Goal: Information Seeking & Learning: Compare options

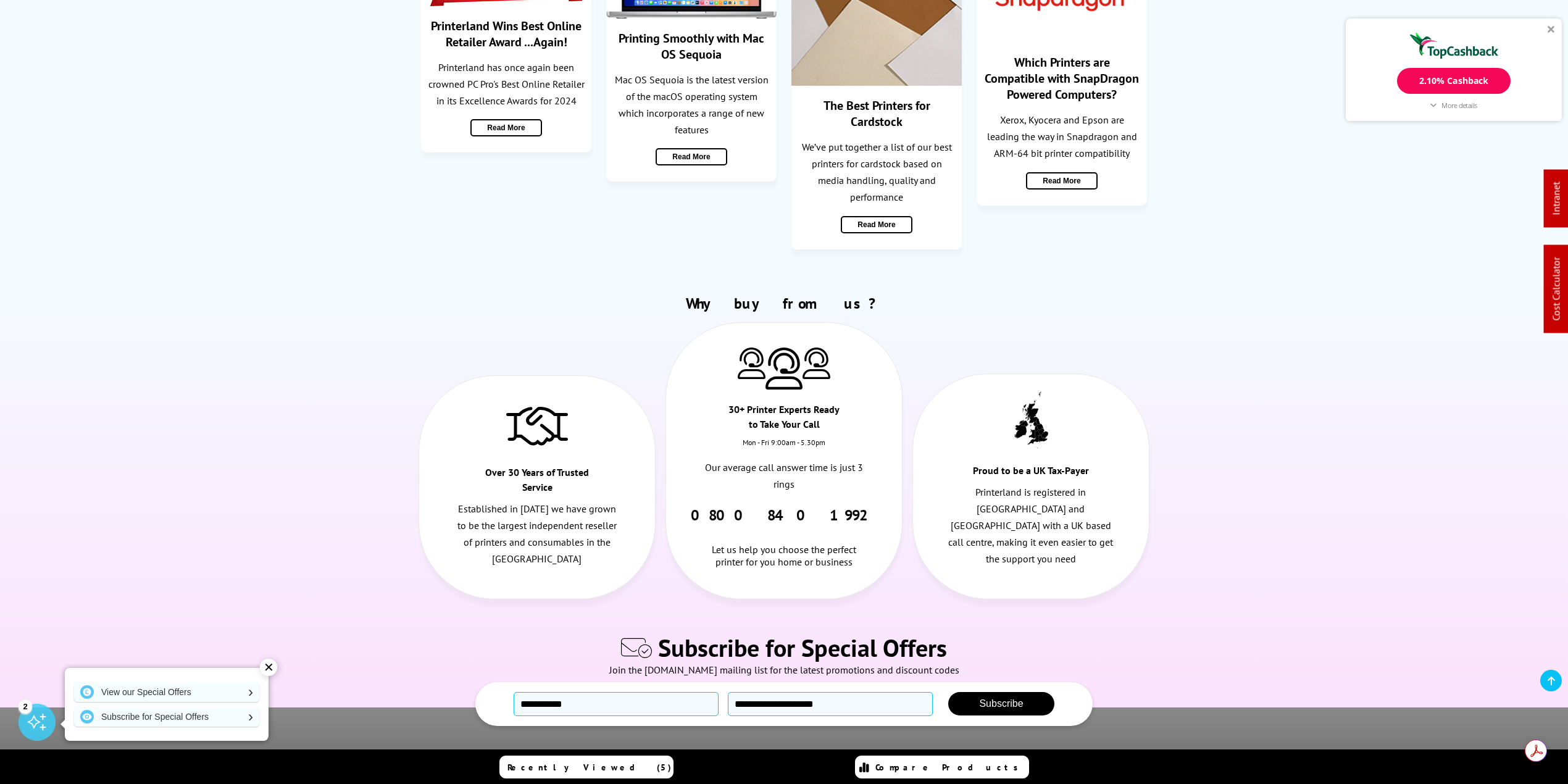
scroll to position [3050, 0]
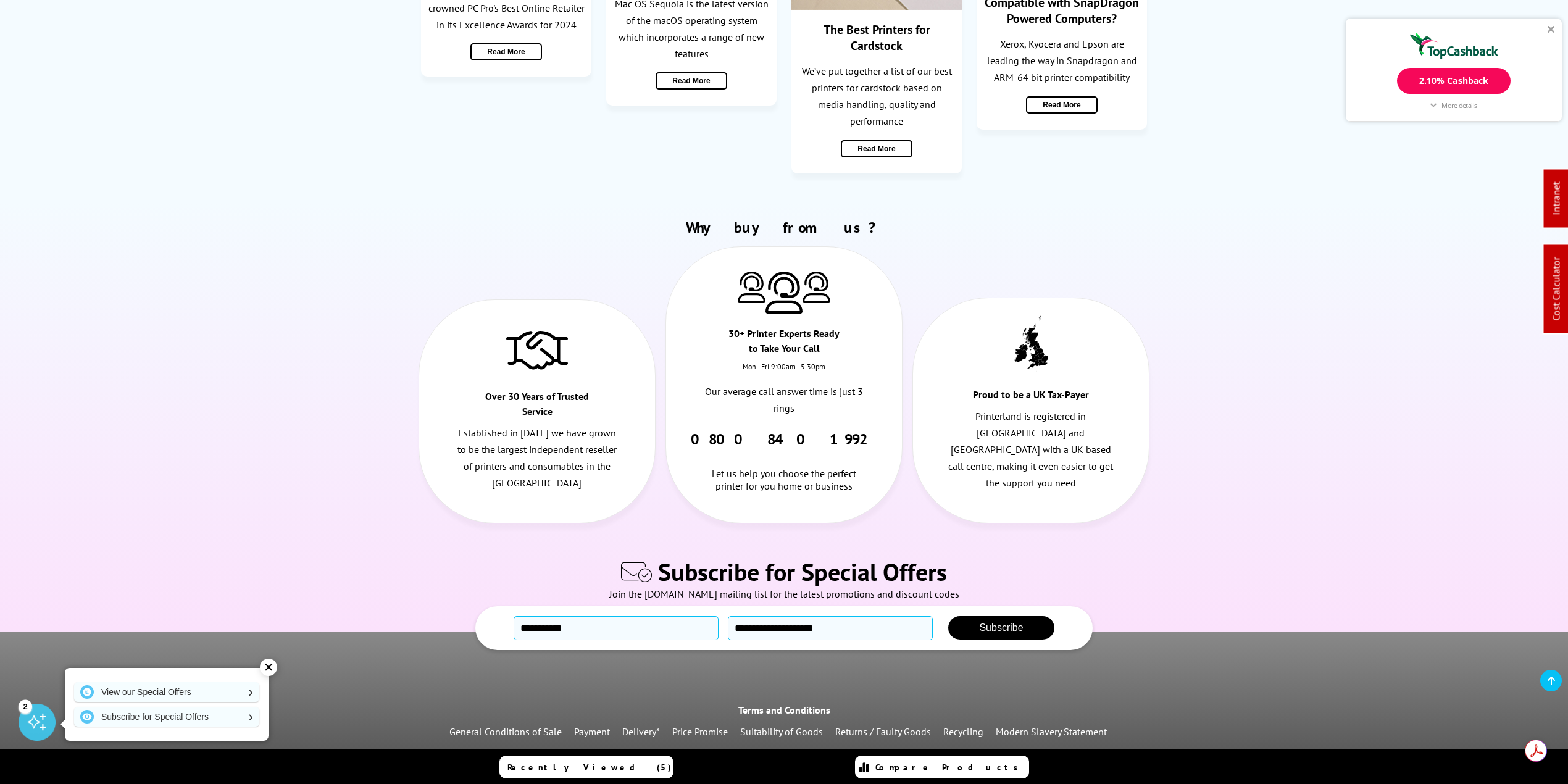
click at [953, 725] on link "Recycling" at bounding box center [964, 731] width 41 height 13
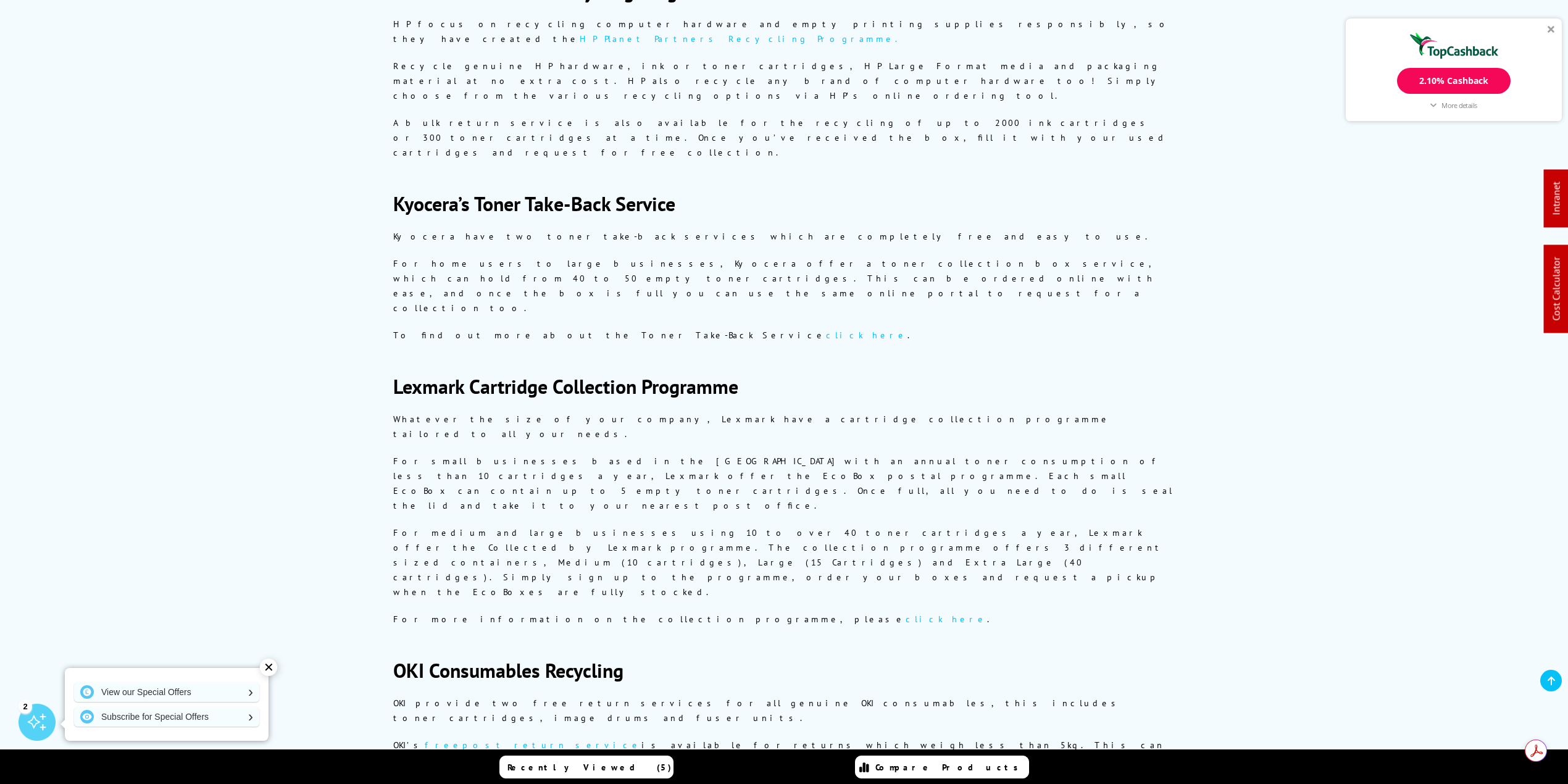
scroll to position [1398, 0]
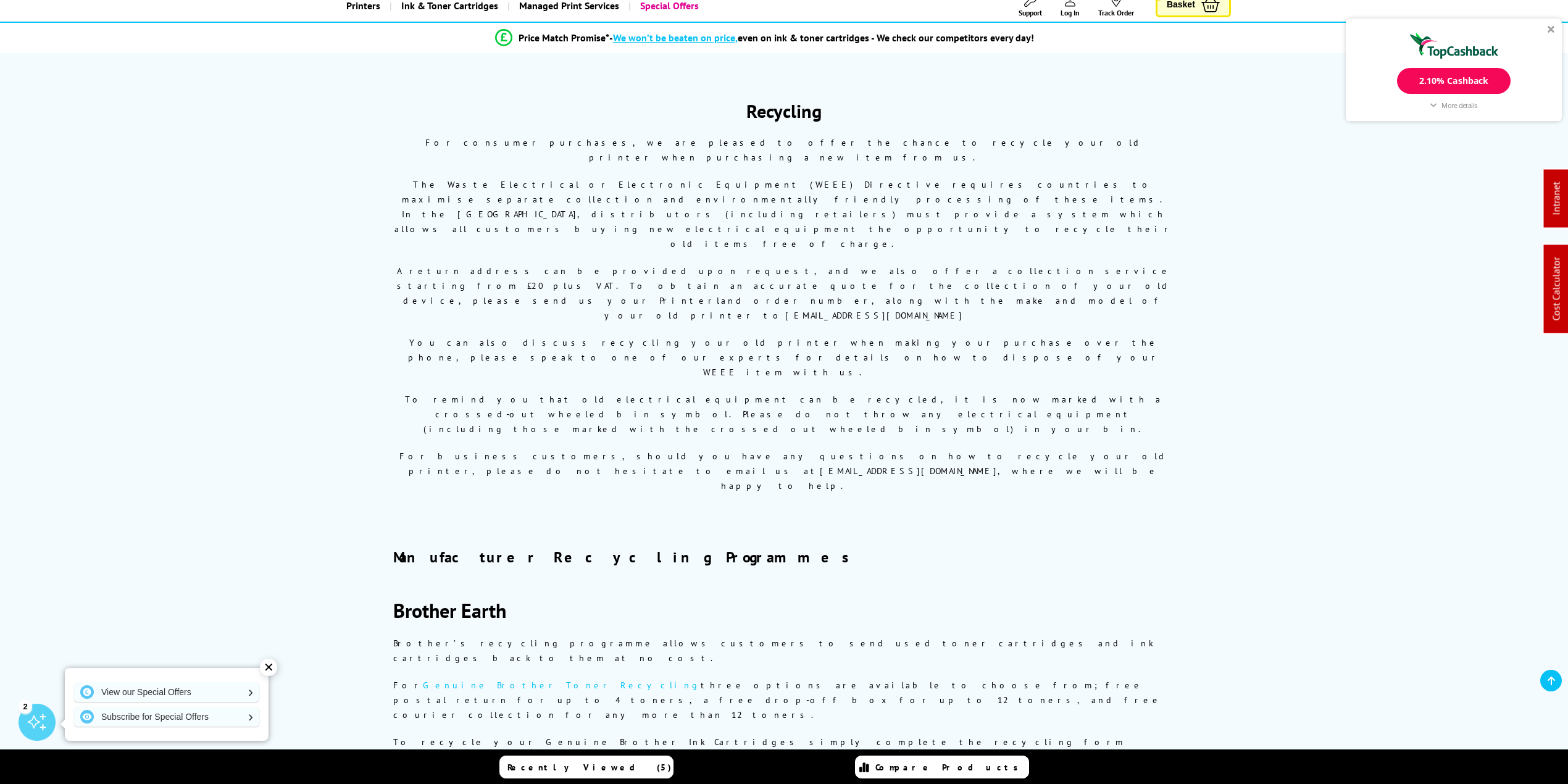
scroll to position [0, 0]
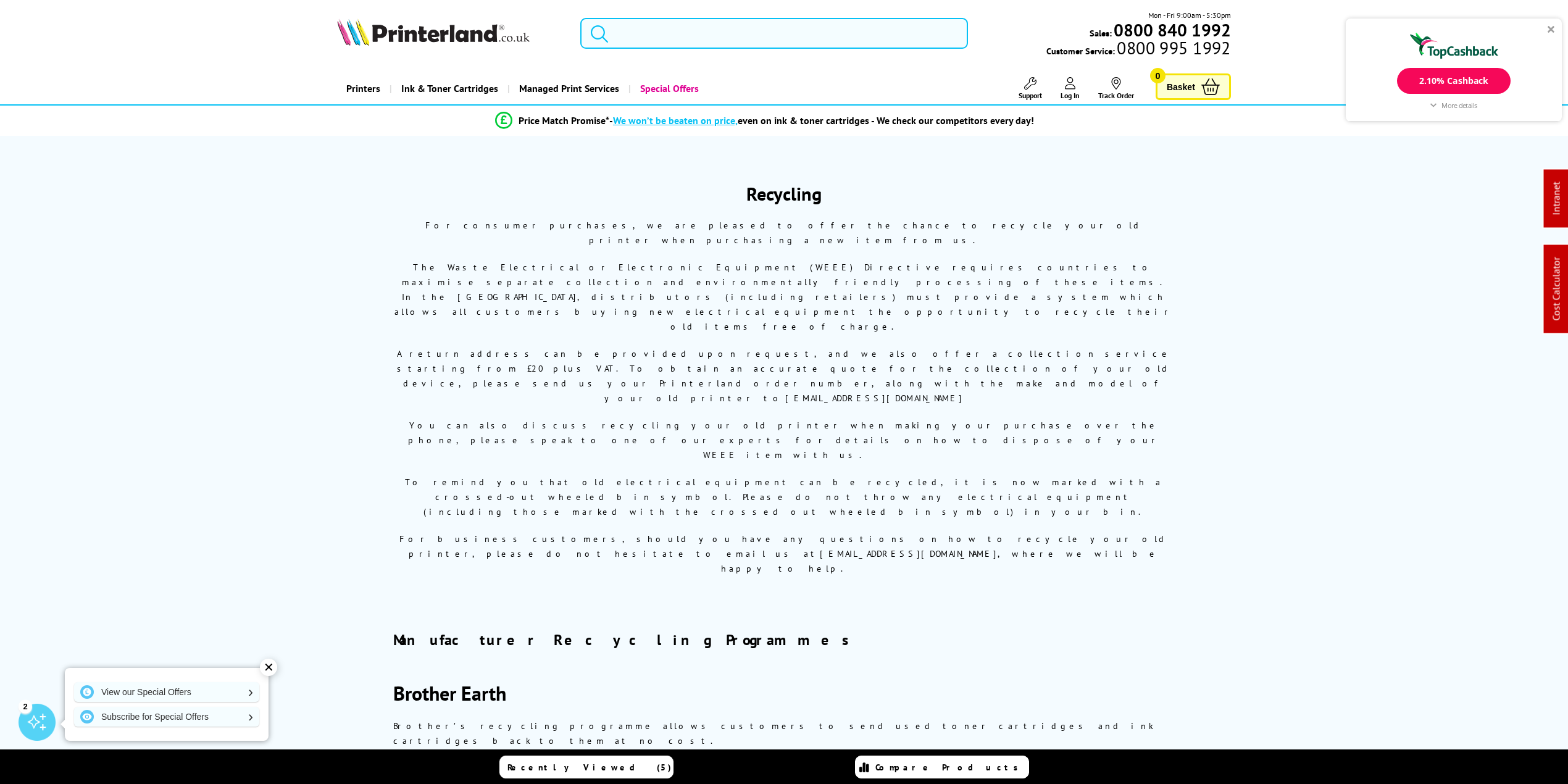
click at [695, 35] on input "search" at bounding box center [773, 33] width 387 height 31
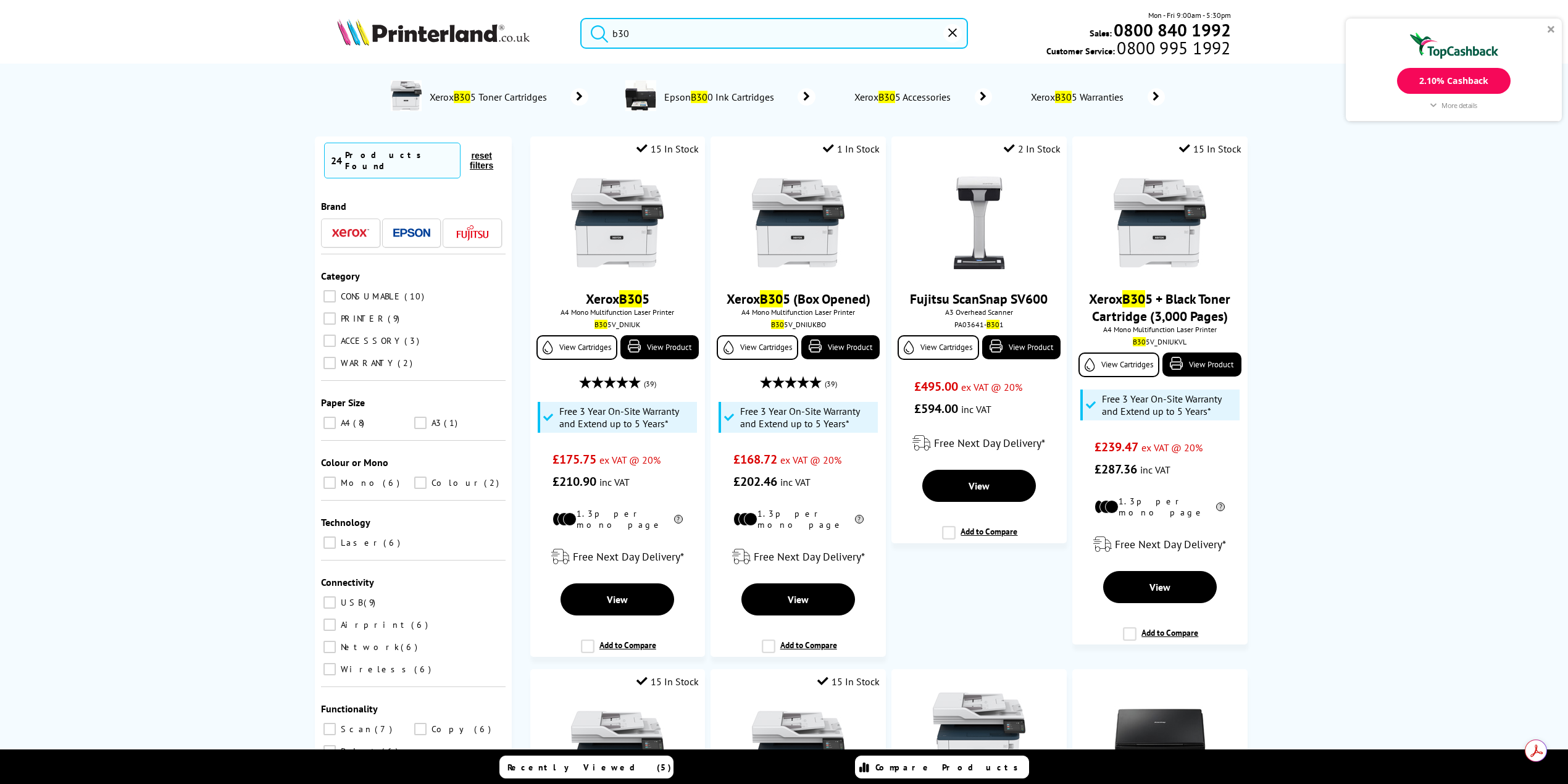
type input "b30"
click at [581, 18] on button "submit" at bounding box center [596, 31] width 31 height 27
click at [615, 302] on link "Xerox B30 5" at bounding box center [617, 299] width 63 height 17
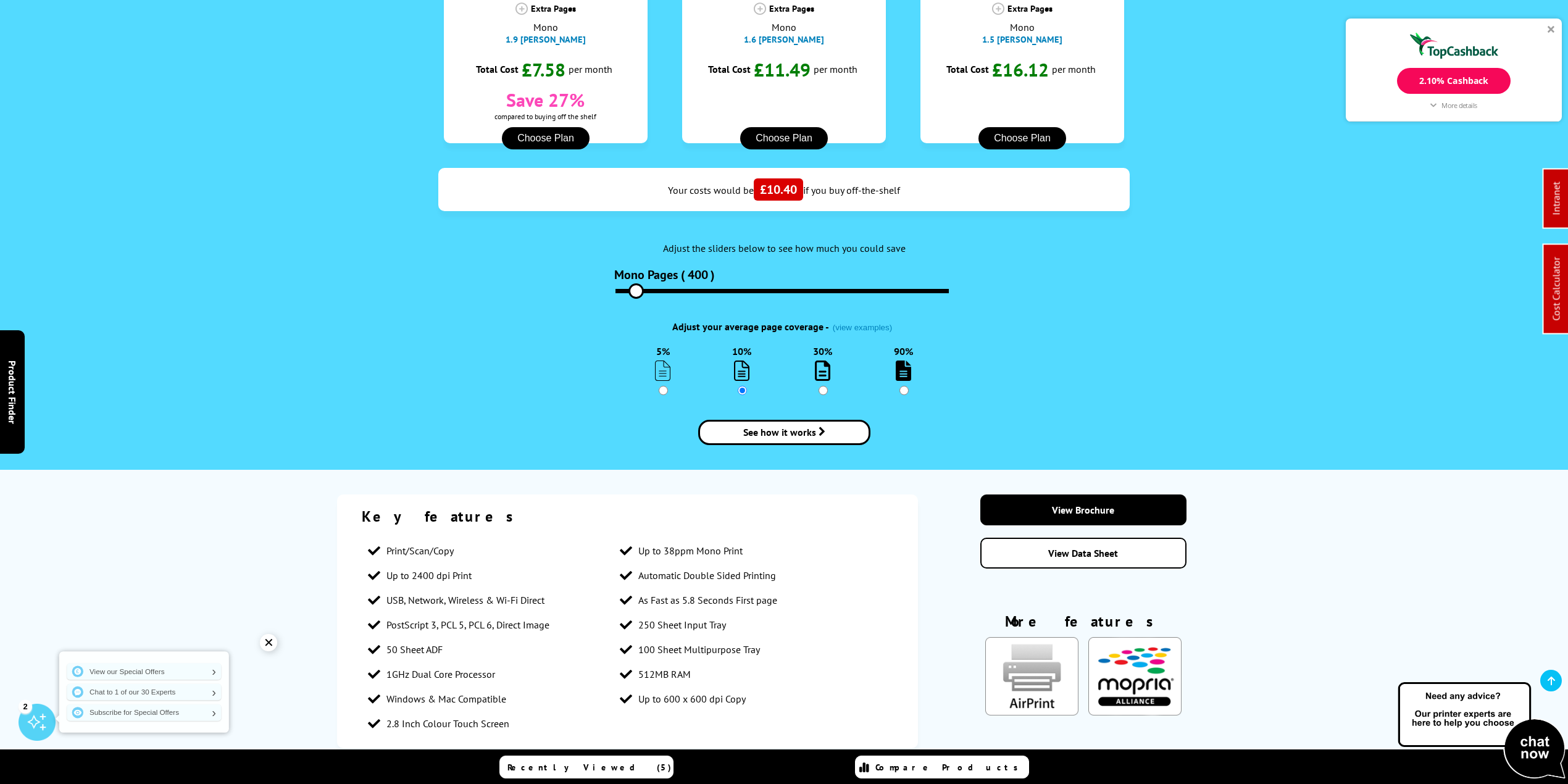
scroll to position [1564, 0]
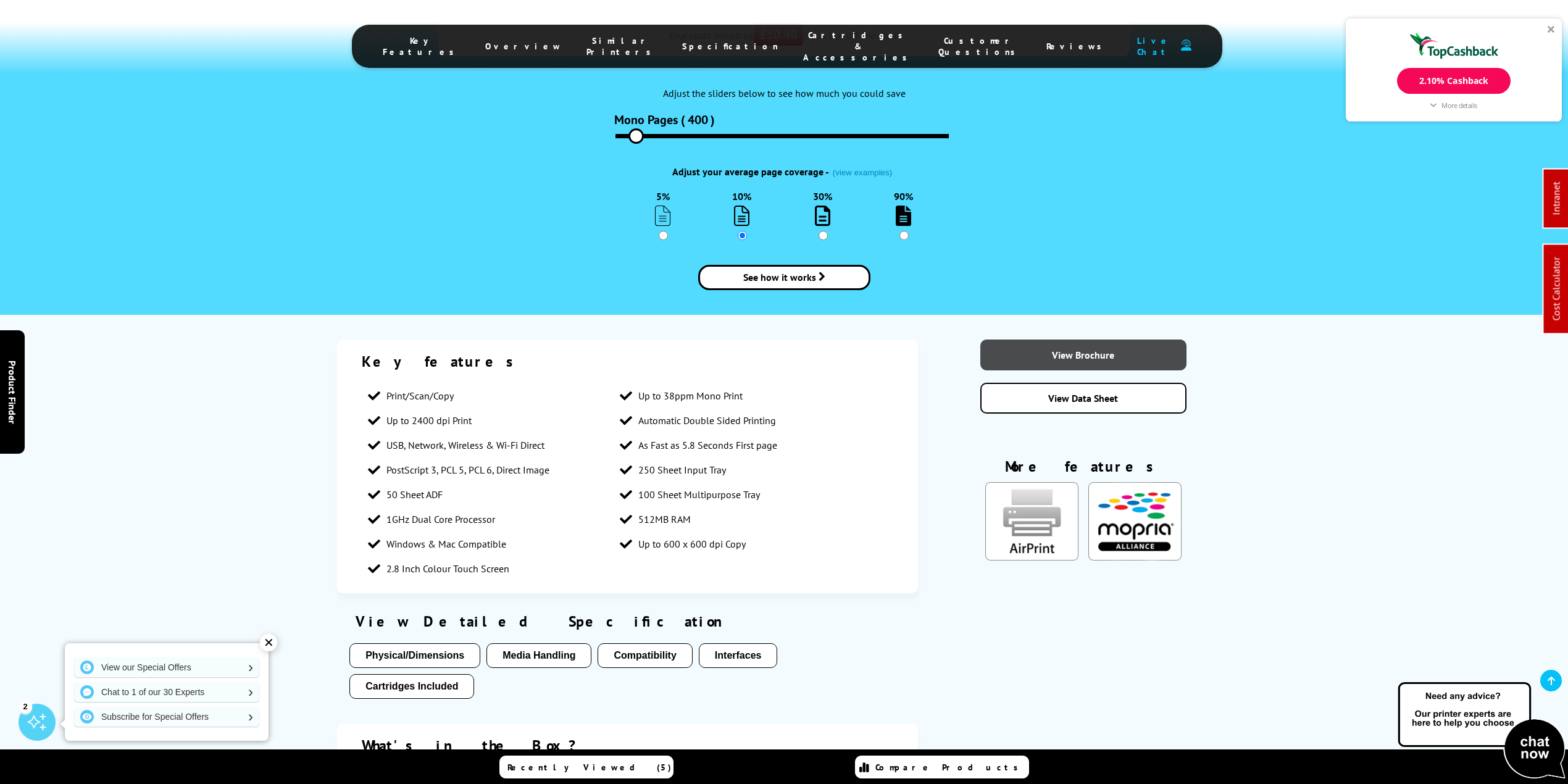
click at [1060, 339] on link "View Brochure" at bounding box center [1083, 354] width 206 height 31
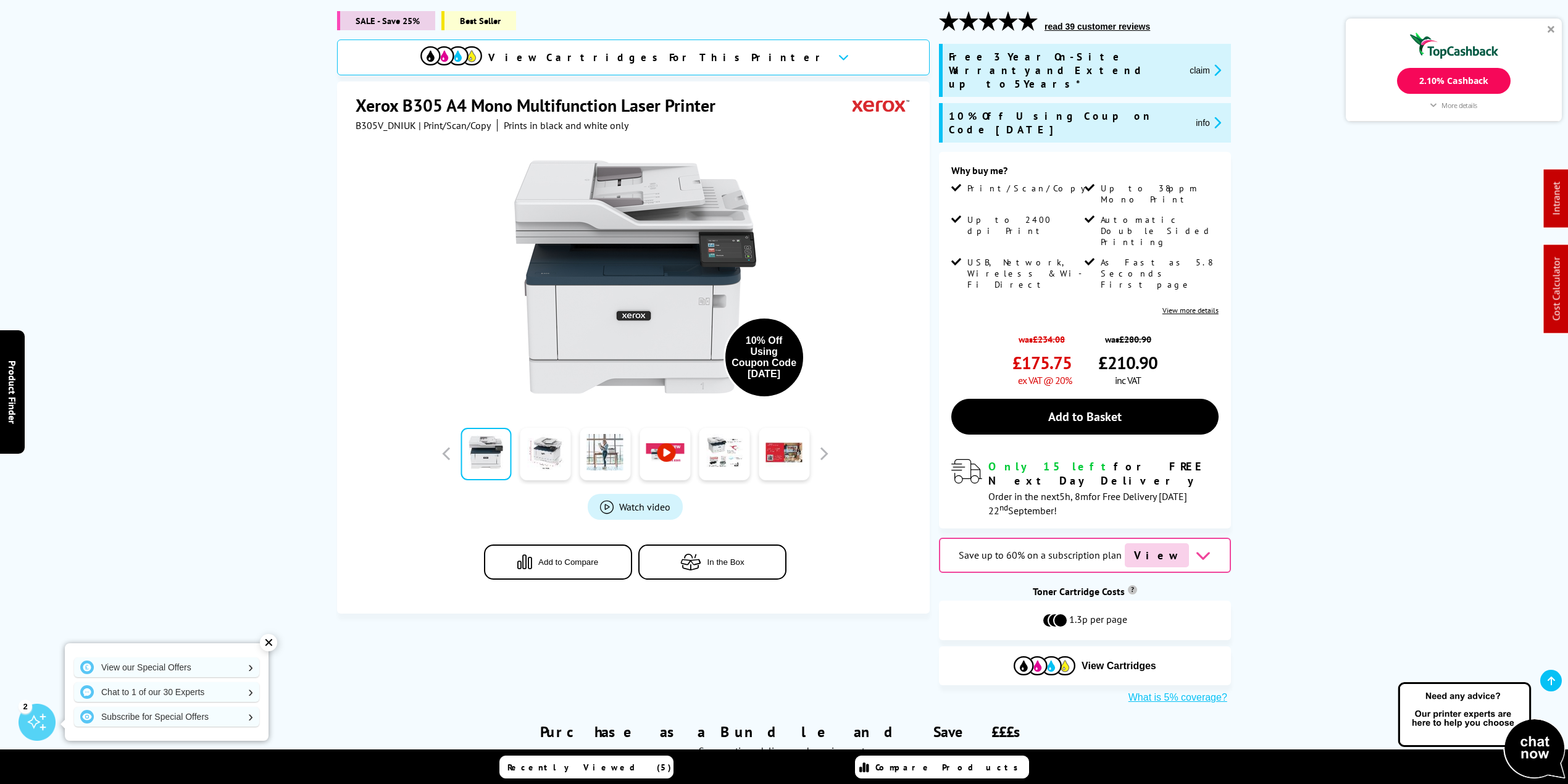
scroll to position [0, 0]
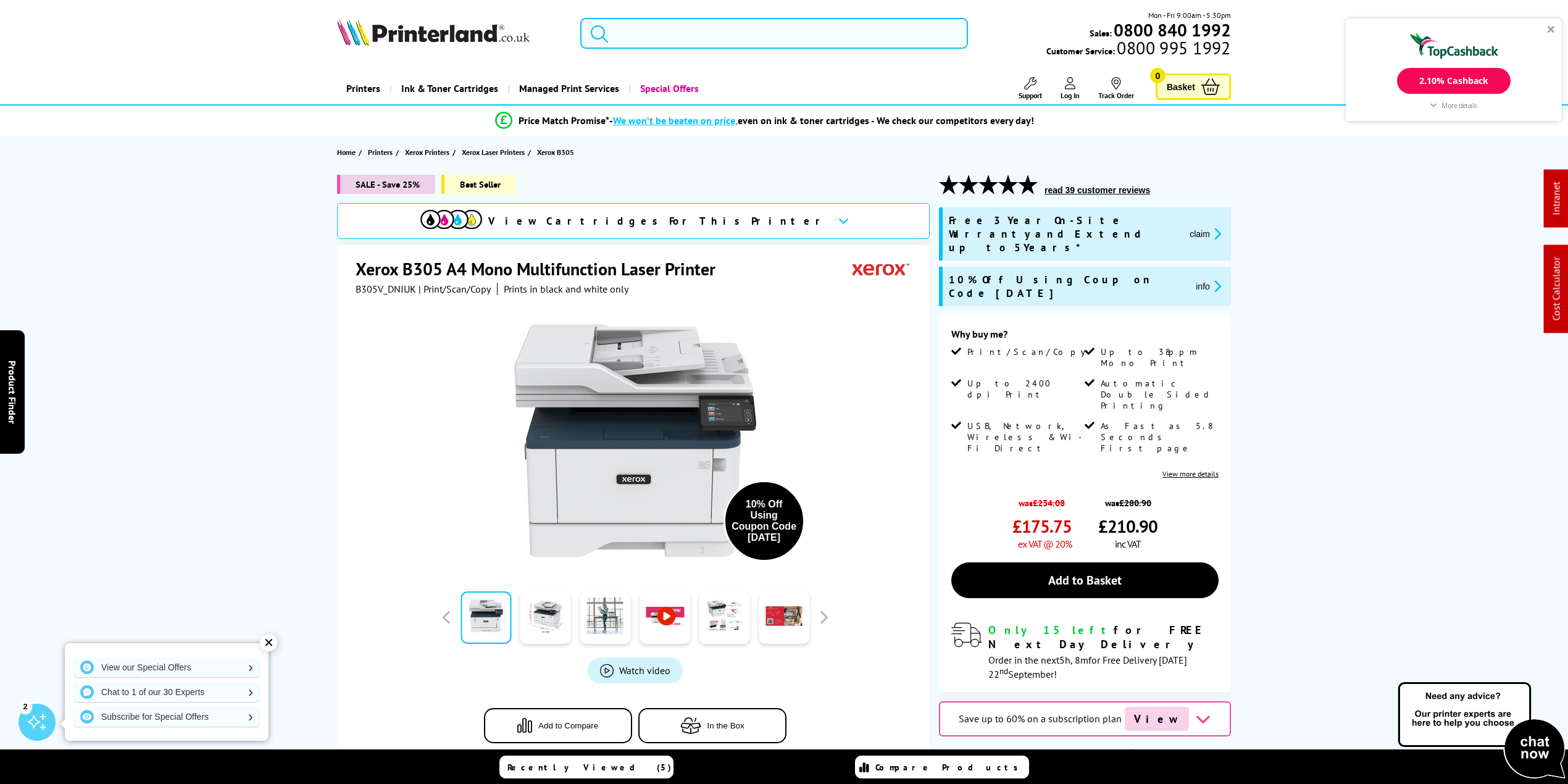
click at [678, 32] on input "search" at bounding box center [773, 33] width 387 height 31
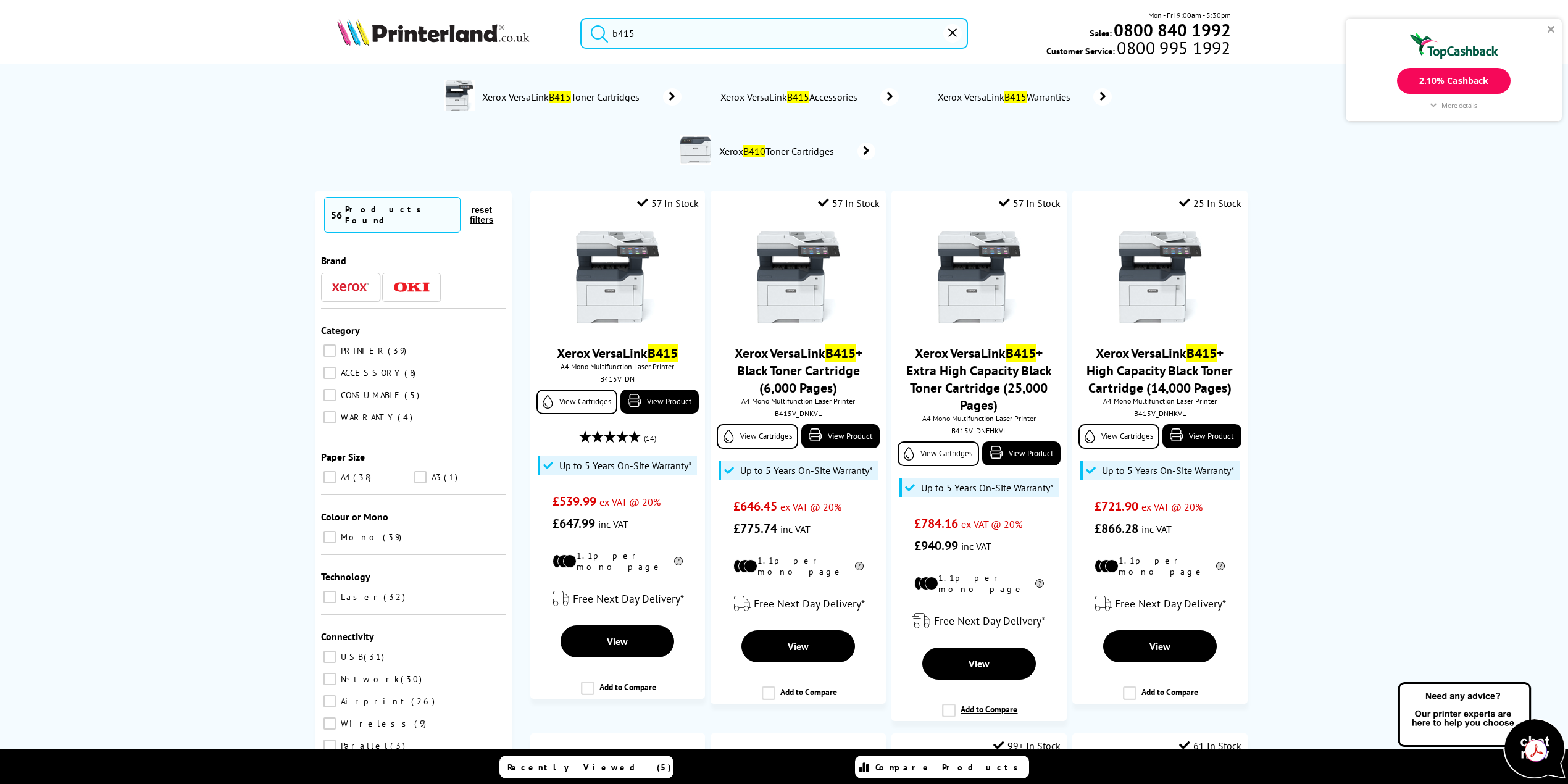
type input "b415"
click at [581, 18] on button "submit" at bounding box center [596, 31] width 31 height 27
click at [608, 355] on link "Xerox VersaLink B415" at bounding box center [617, 354] width 121 height 17
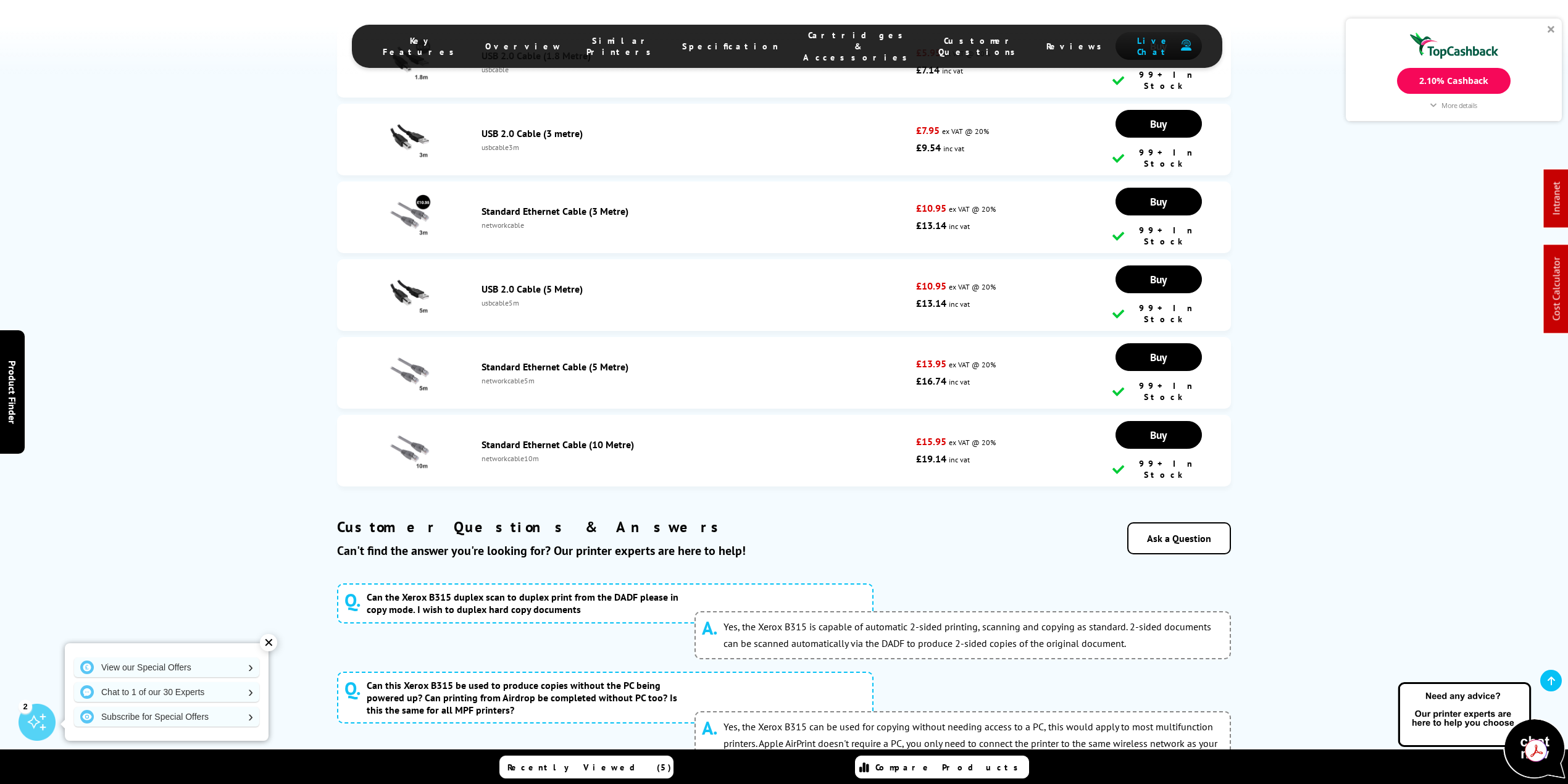
scroll to position [5596, 0]
